Goal: Information Seeking & Learning: Learn about a topic

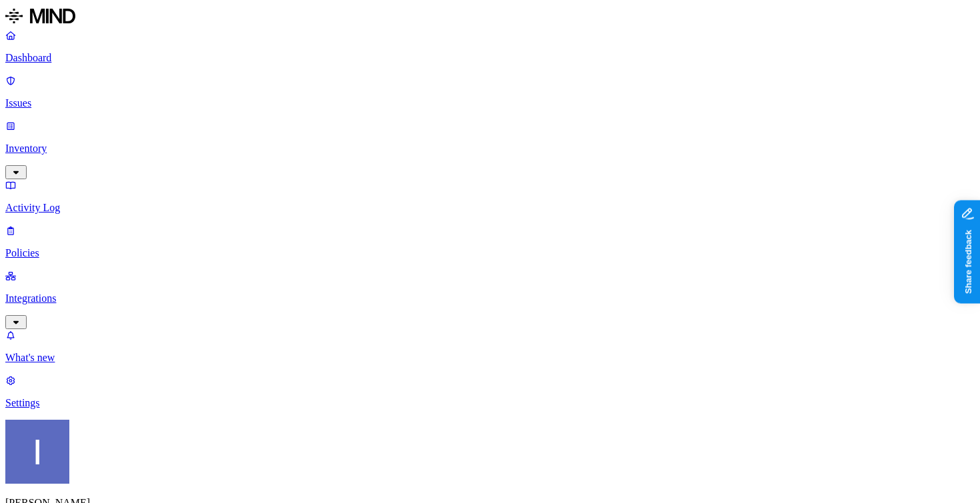
scroll to position [381, 353]
click at [116, 409] on nav "Dashboard Issues Inventory Activity Log Policies Integrations What's new 1 Sett…" at bounding box center [489, 219] width 969 height 380
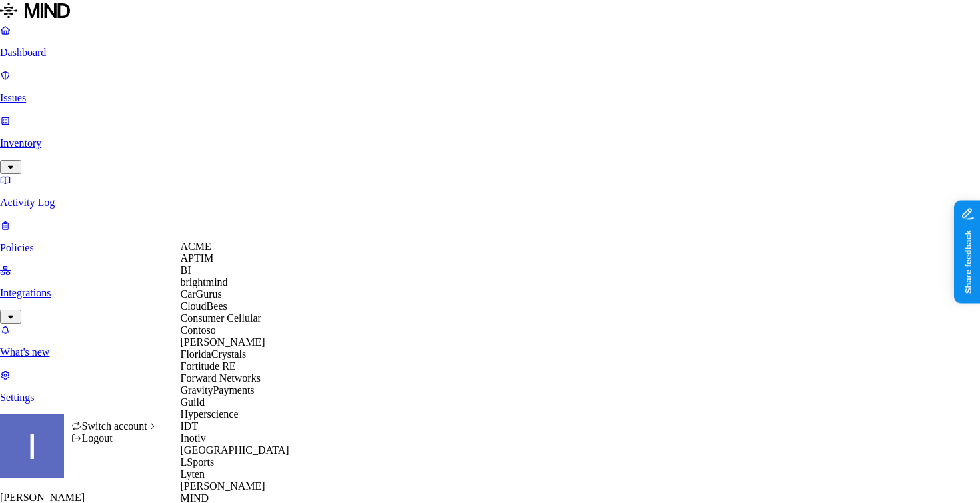
scroll to position [0, 0]
click at [227, 312] on span "CloudBees" at bounding box center [204, 306] width 47 height 11
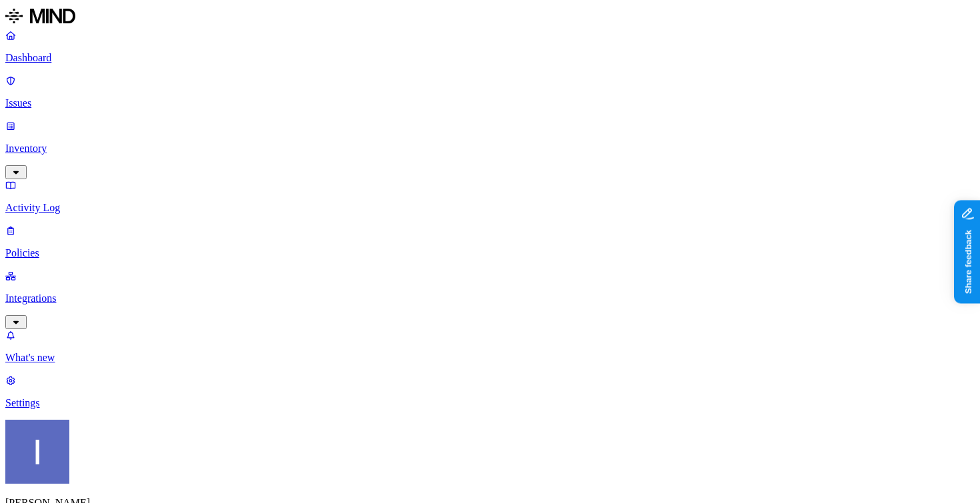
click at [63, 293] on p "Integrations" at bounding box center [489, 299] width 969 height 12
click at [69, 270] on link "Integrations" at bounding box center [489, 298] width 969 height 57
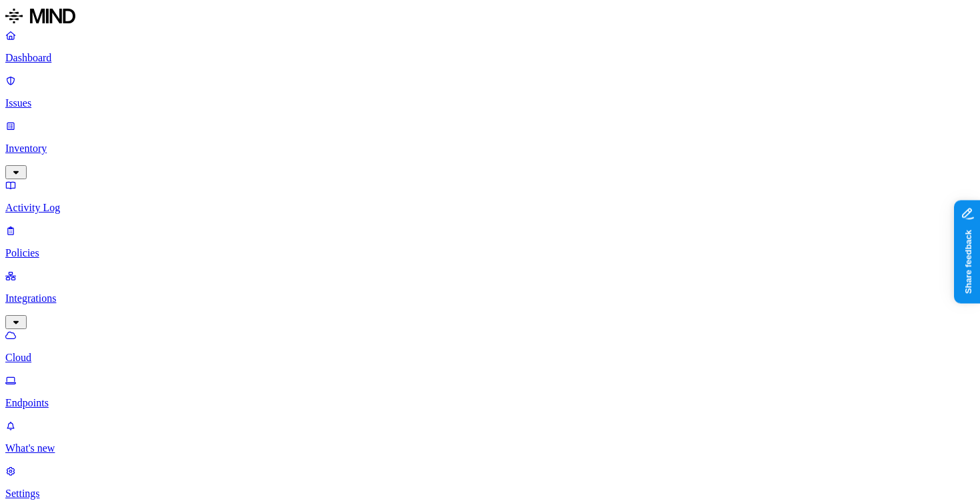
click at [51, 143] on p "Inventory" at bounding box center [489, 149] width 969 height 12
click at [102, 57] on p "Dashboard" at bounding box center [489, 58] width 969 height 12
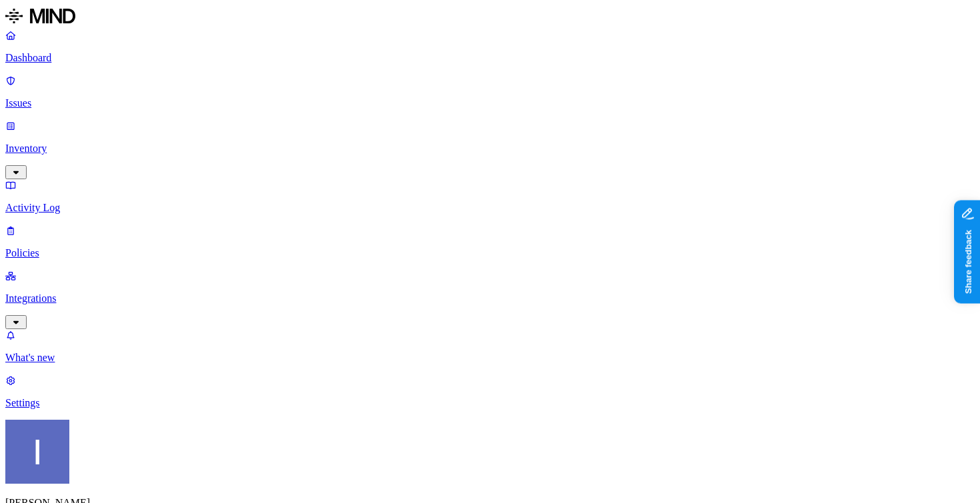
click at [107, 143] on p "Inventory" at bounding box center [489, 149] width 969 height 12
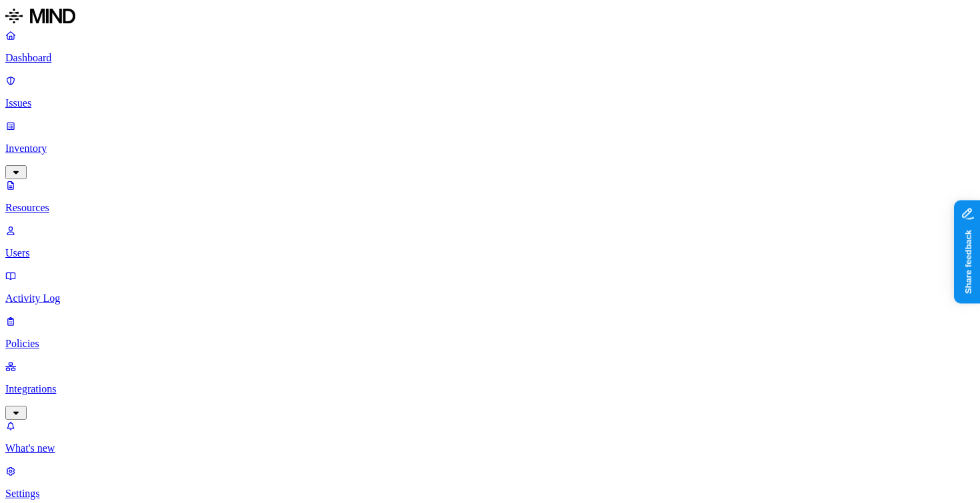
click at [41, 383] on p "Integrations" at bounding box center [489, 389] width 969 height 12
click at [21, 168] on icon "button" at bounding box center [16, 172] width 11 height 9
click at [111, 59] on p "Dashboard" at bounding box center [489, 58] width 969 height 12
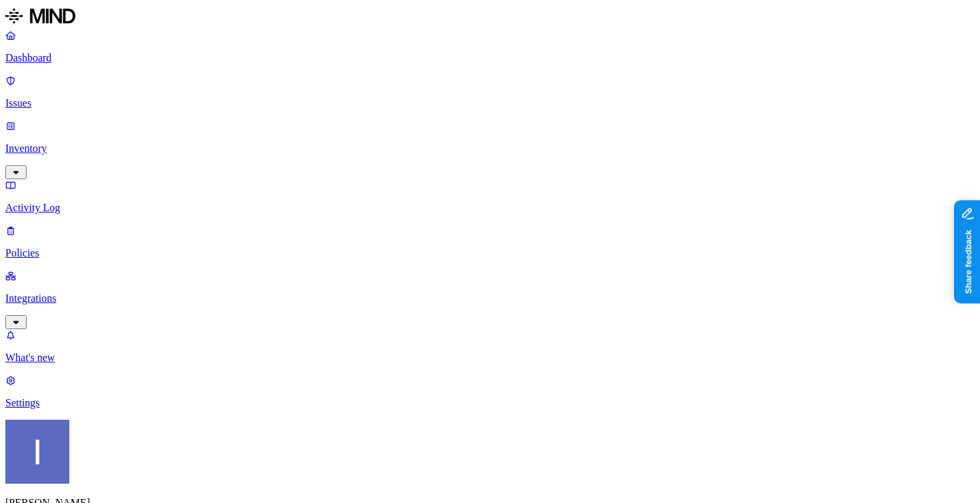
click at [94, 293] on p "Integrations" at bounding box center [489, 299] width 969 height 12
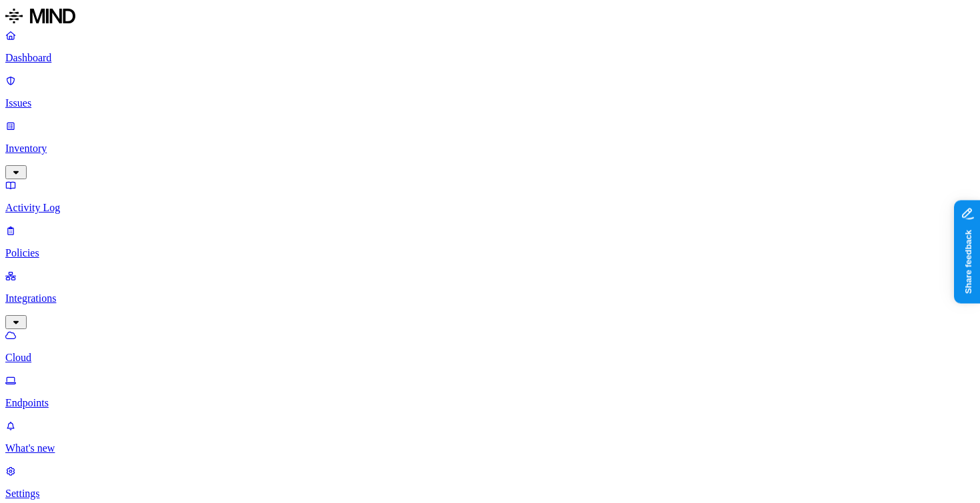
click at [104, 397] on p "Endpoints" at bounding box center [489, 403] width 969 height 12
click at [105, 71] on div "Dashboard Issues Inventory Activity Log Policies Integrations Cloud Endpoints" at bounding box center [489, 219] width 969 height 380
click at [105, 63] on p "Dashboard" at bounding box center [489, 58] width 969 height 12
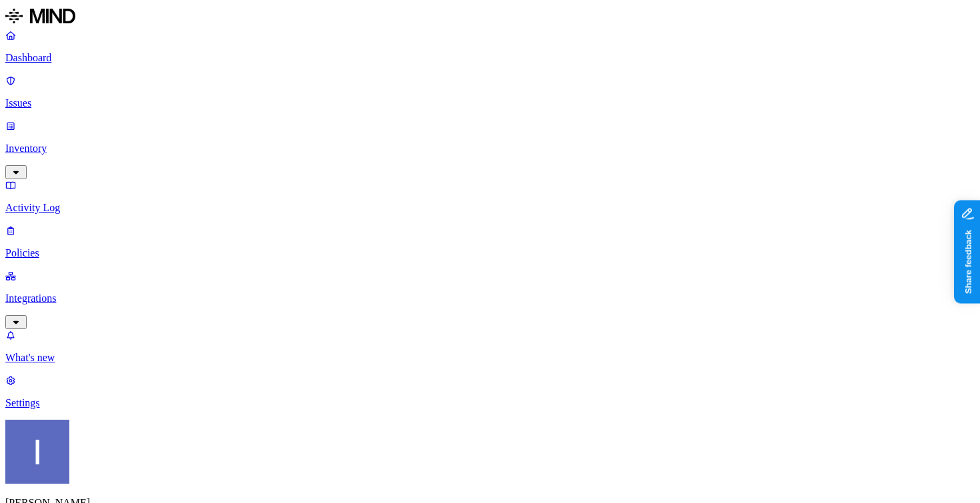
drag, startPoint x: 88, startPoint y: 104, endPoint x: 90, endPoint y: 91, distance: 13.5
click at [88, 143] on p "Inventory" at bounding box center [489, 149] width 969 height 12
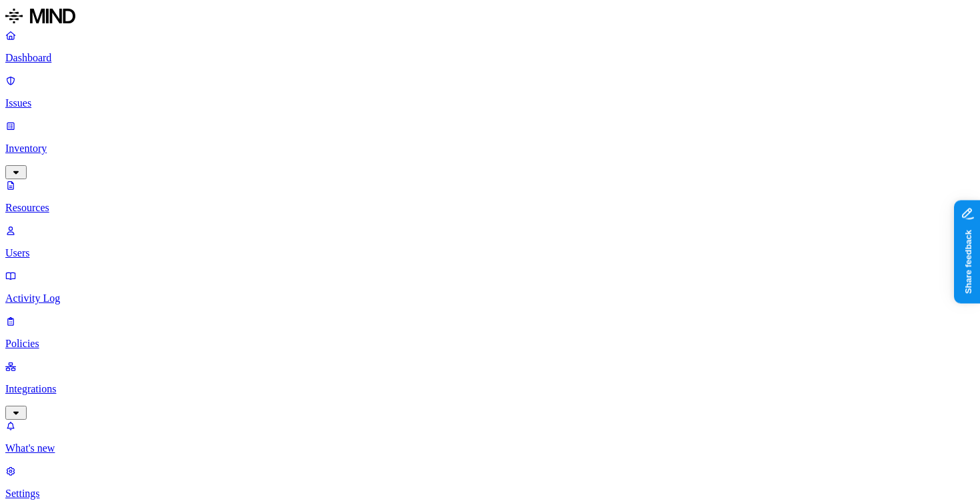
click at [101, 64] on p "Dashboard" at bounding box center [489, 58] width 969 height 12
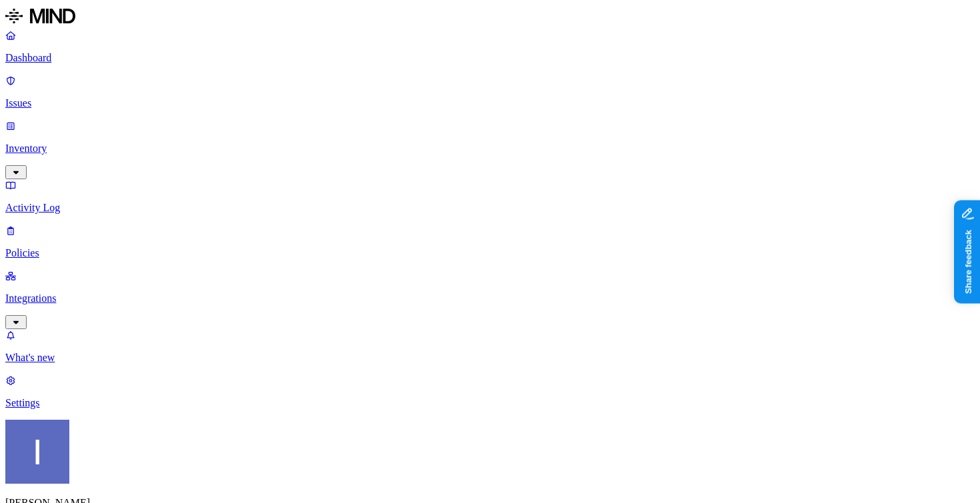
drag, startPoint x: 54, startPoint y: 136, endPoint x: 69, endPoint y: 145, distance: 18.0
click at [54, 202] on p "Activity Log" at bounding box center [489, 208] width 969 height 12
click at [84, 143] on p "Inventory" at bounding box center [489, 149] width 969 height 12
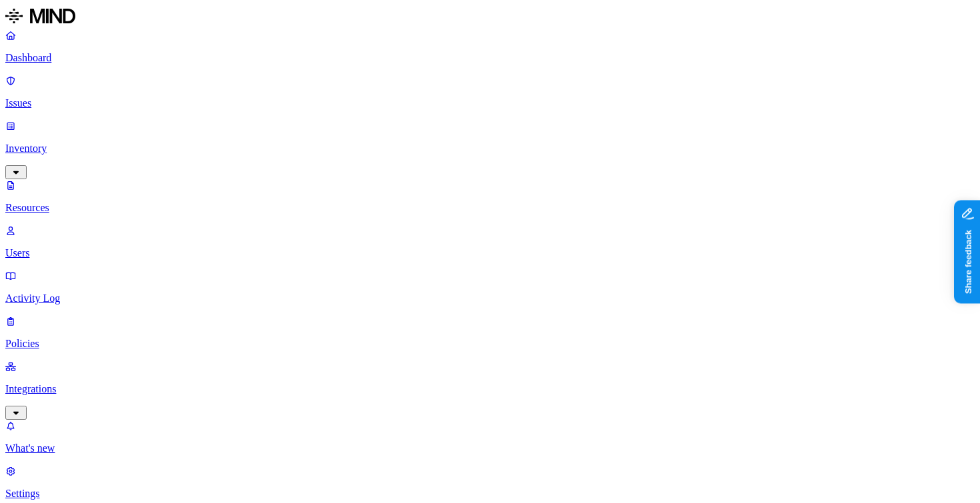
click at [86, 97] on p "Issues" at bounding box center [489, 103] width 969 height 12
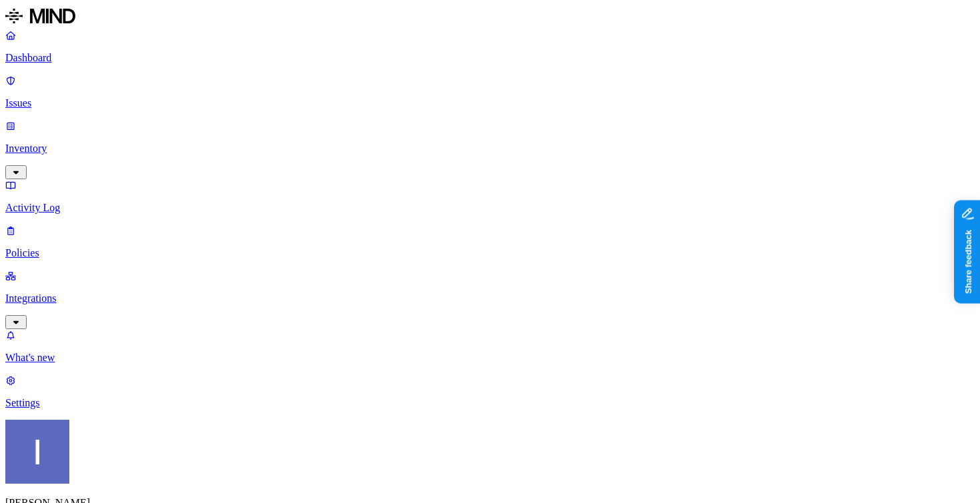
click at [78, 143] on p "Inventory" at bounding box center [489, 149] width 969 height 12
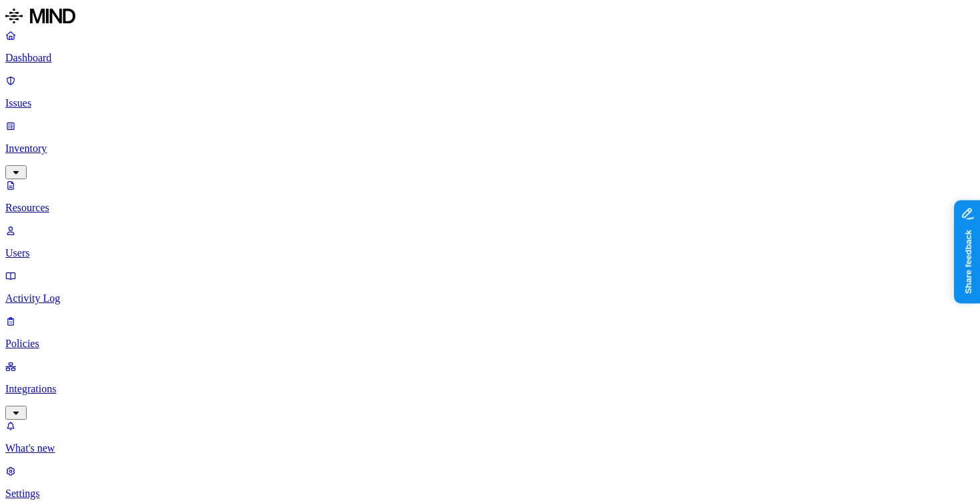
click at [629, 128] on label "Restricted" at bounding box center [650, 122] width 43 height 11
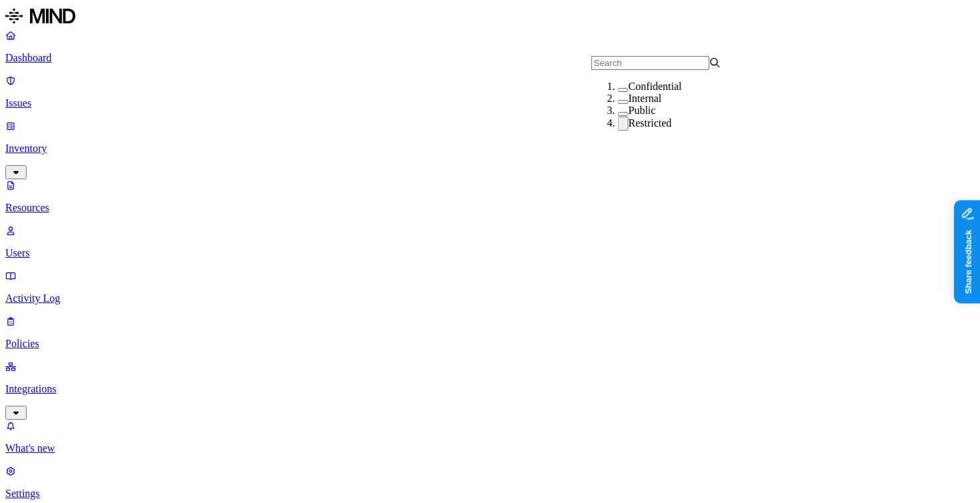
click at [629, 129] on label "Restricted" at bounding box center [650, 122] width 43 height 11
click at [629, 128] on label "Restricted" at bounding box center [650, 122] width 43 height 11
click at [669, 93] on div "Confidential" at bounding box center [683, 87] width 130 height 12
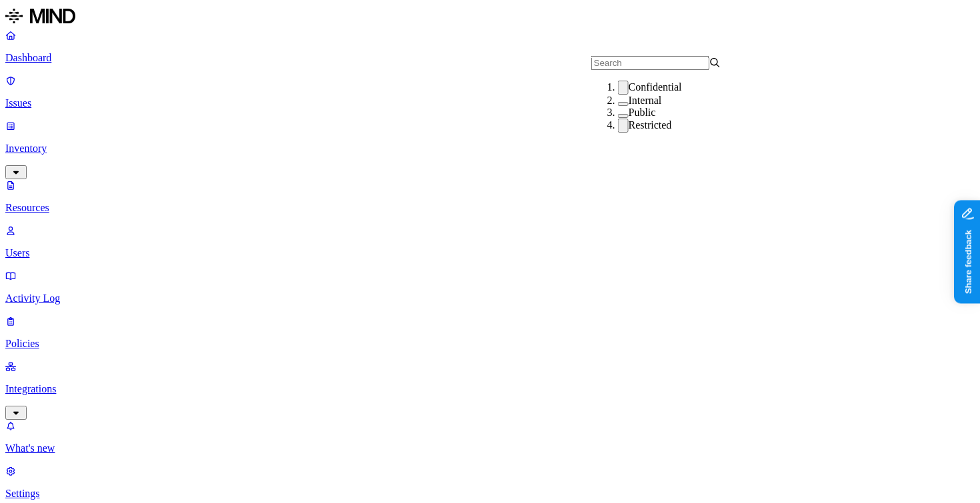
click at [651, 107] on div "Internal" at bounding box center [683, 101] width 130 height 12
click at [644, 121] on div "Public" at bounding box center [683, 115] width 130 height 12
click at [633, 135] on label "Restricted" at bounding box center [650, 128] width 43 height 11
click at [636, 135] on div "Restricted" at bounding box center [683, 129] width 130 height 12
click at [639, 121] on label "Public" at bounding box center [642, 114] width 27 height 11
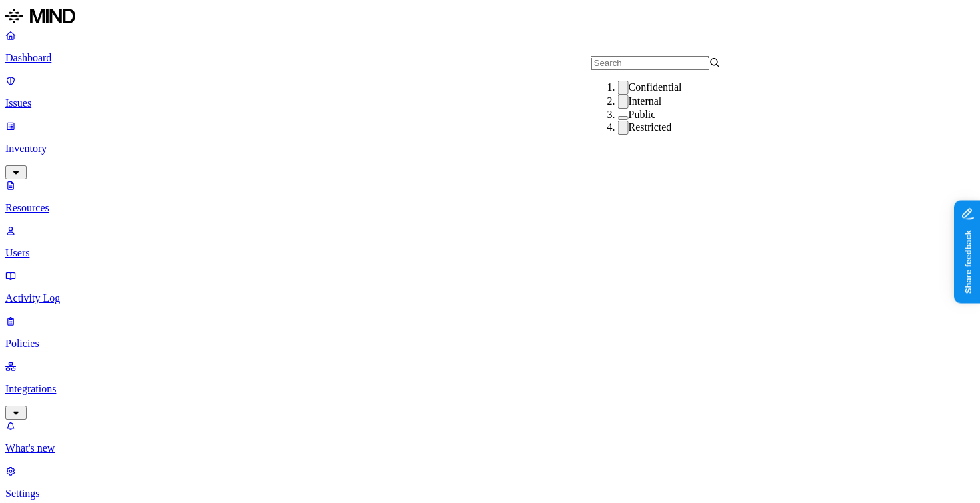
click at [657, 109] on div "Internal" at bounding box center [683, 102] width 130 height 14
click at [645, 133] on label "Restricted" at bounding box center [650, 126] width 43 height 11
click at [675, 93] on div "Confidential" at bounding box center [683, 88] width 130 height 14
